Goal: Information Seeking & Learning: Learn about a topic

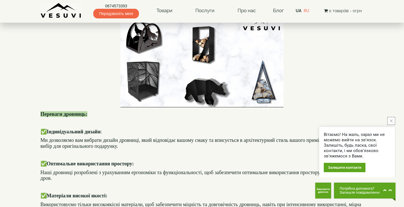
scroll to position [27, 0]
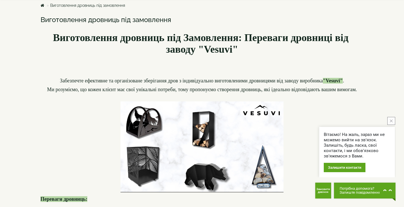
click at [156, 126] on img at bounding box center [201, 147] width 163 height 91
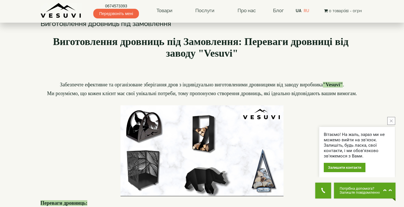
scroll to position [0, 0]
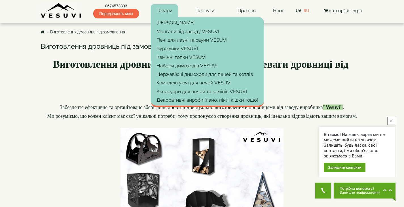
click at [169, 11] on link "Товари" at bounding box center [164, 10] width 27 height 13
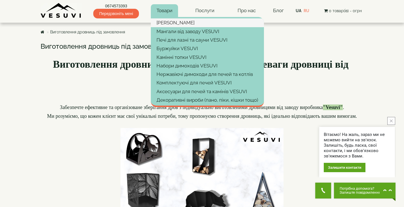
click at [171, 23] on link "[PERSON_NAME]" at bounding box center [207, 22] width 113 height 9
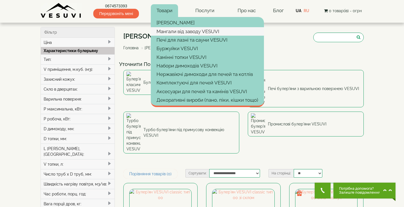
click at [168, 31] on link "Мангали від заводу VESUVI" at bounding box center [207, 31] width 113 height 9
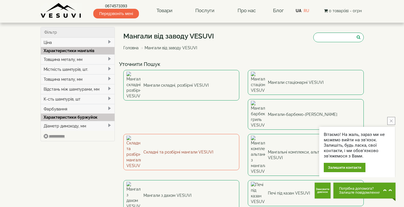
click at [239, 134] on link "Складні та розбірні мангали VESUVI" at bounding box center [181, 152] width 116 height 36
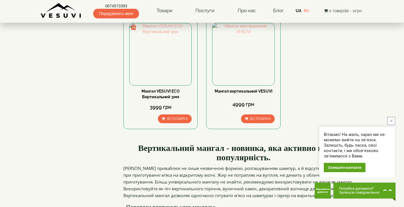
scroll to position [57, 0]
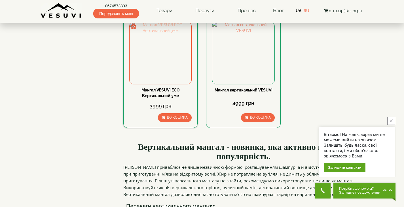
click at [167, 43] on img at bounding box center [161, 53] width 62 height 62
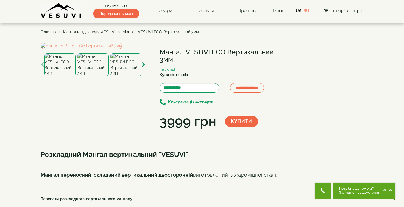
click at [92, 77] on img at bounding box center [92, 64] width 31 height 23
click at [121, 77] on img at bounding box center [125, 64] width 31 height 23
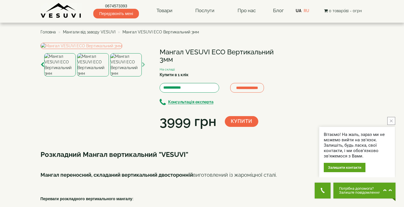
click at [65, 77] on img at bounding box center [59, 64] width 31 height 23
click at [88, 77] on img at bounding box center [92, 64] width 31 height 23
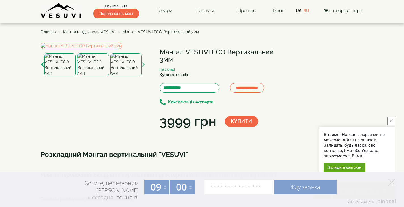
click at [65, 77] on img at bounding box center [59, 64] width 31 height 23
click at [88, 77] on img at bounding box center [92, 64] width 31 height 23
click at [60, 77] on img at bounding box center [59, 64] width 31 height 23
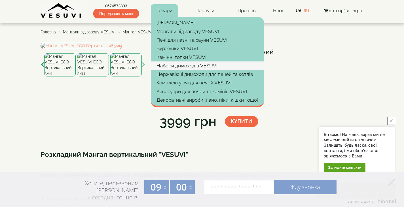
click at [200, 63] on link "Набори димоходів VESUVI" at bounding box center [207, 66] width 113 height 9
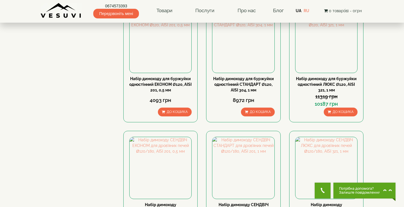
scroll to position [57, 0]
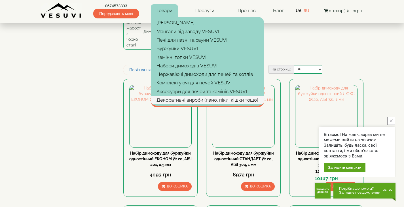
click at [195, 98] on link "Декоративні вироби (пано, піки, кішки тощо)" at bounding box center [207, 100] width 113 height 9
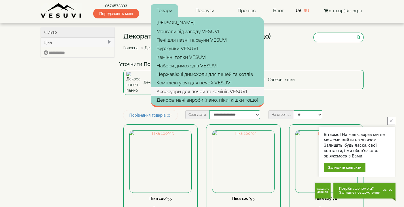
click at [189, 90] on link "Аксесуари для печей та камінів VESUVI" at bounding box center [207, 91] width 113 height 9
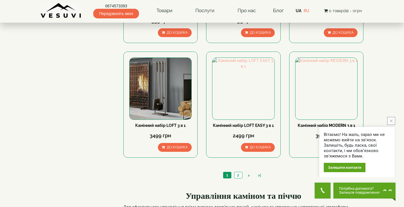
scroll to position [680, 0]
